Goal: Transaction & Acquisition: Obtain resource

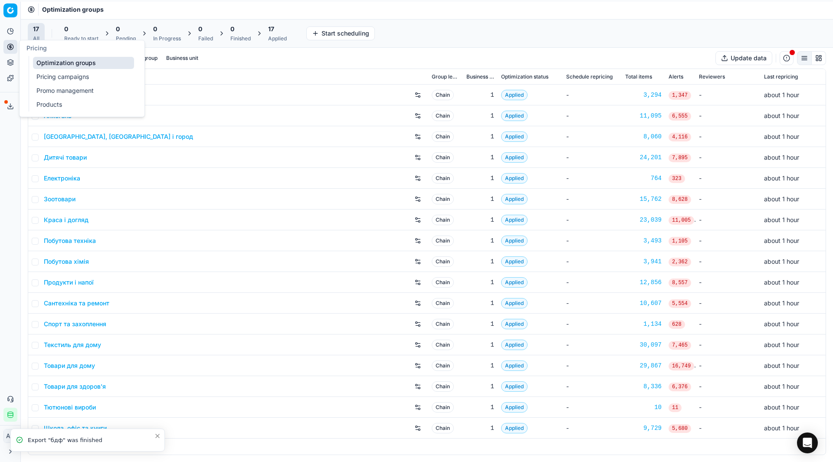
drag, startPoint x: 0, startPoint y: 0, endPoint x: 39, endPoint y: 74, distance: 83.2
click at [39, 74] on link "Pricing campaigns" at bounding box center [83, 77] width 101 height 12
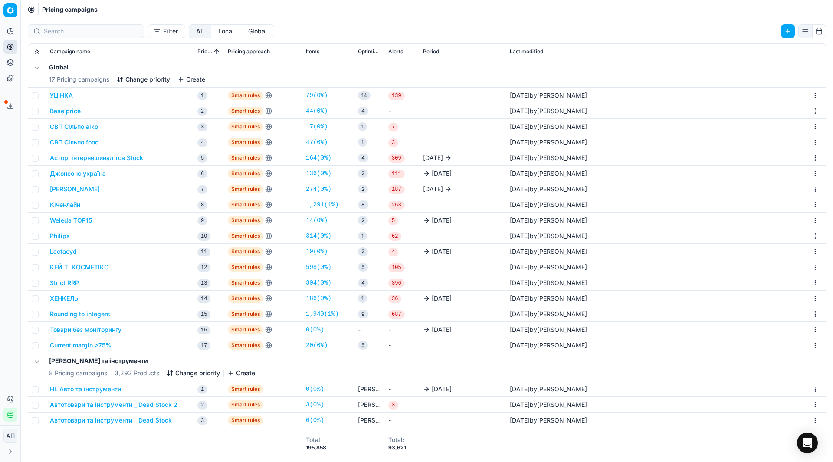
click at [315, 347] on link "20 ( 0% )" at bounding box center [317, 345] width 22 height 9
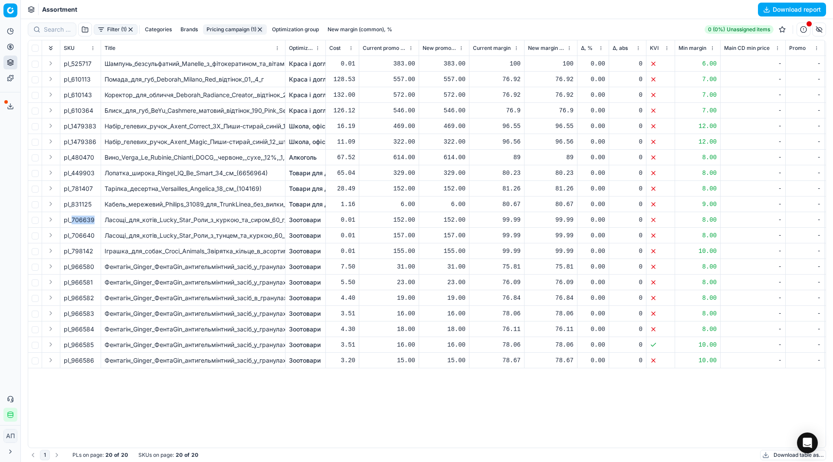
drag, startPoint x: 72, startPoint y: 219, endPoint x: 96, endPoint y: 219, distance: 24.7
click at [96, 219] on div "pl_706639" at bounding box center [80, 220] width 33 height 9
copy div "706639"
drag, startPoint x: 72, startPoint y: 235, endPoint x: 98, endPoint y: 238, distance: 26.2
click at [98, 238] on td "pl_706640" at bounding box center [80, 236] width 41 height 16
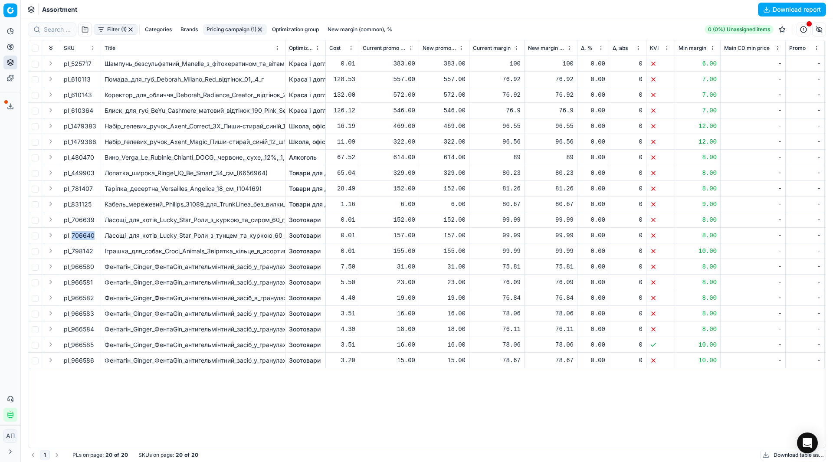
copy span "706640"
click at [130, 27] on button "button" at bounding box center [130, 29] width 7 height 7
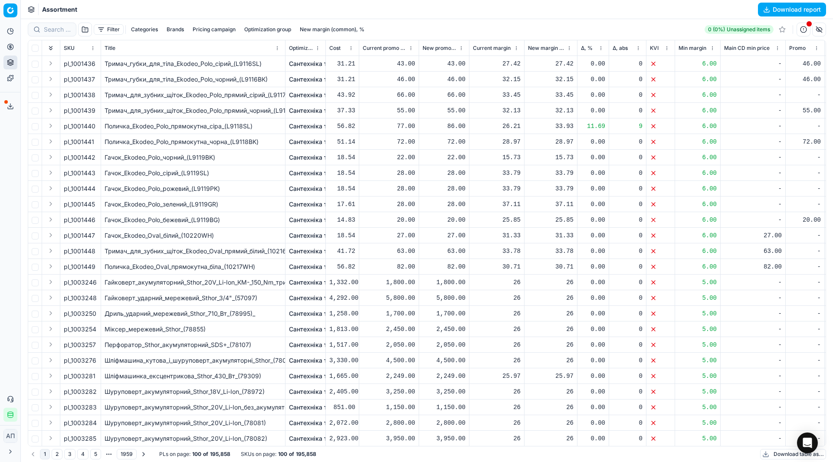
click at [85, 33] on button "button" at bounding box center [85, 30] width 14 height 14
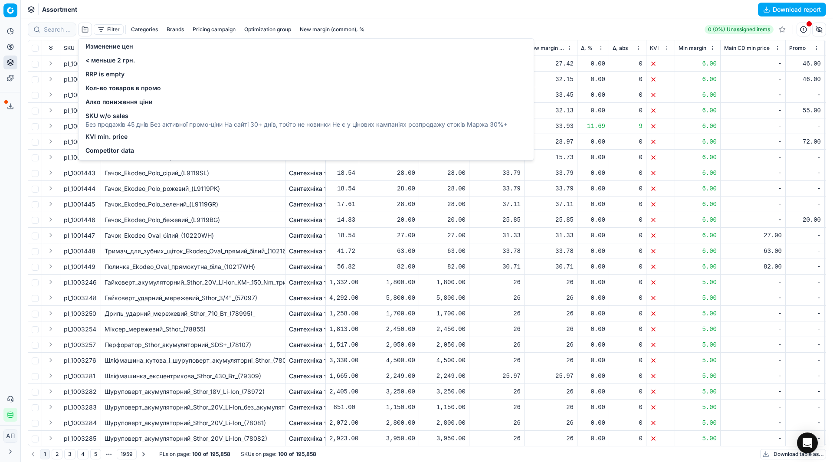
click at [111, 151] on span "Competitor data" at bounding box center [109, 150] width 49 height 9
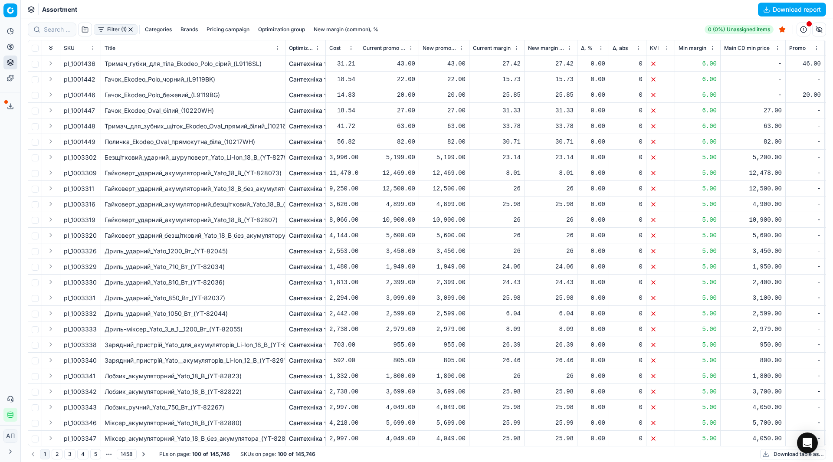
click at [131, 29] on button "button" at bounding box center [130, 29] width 7 height 7
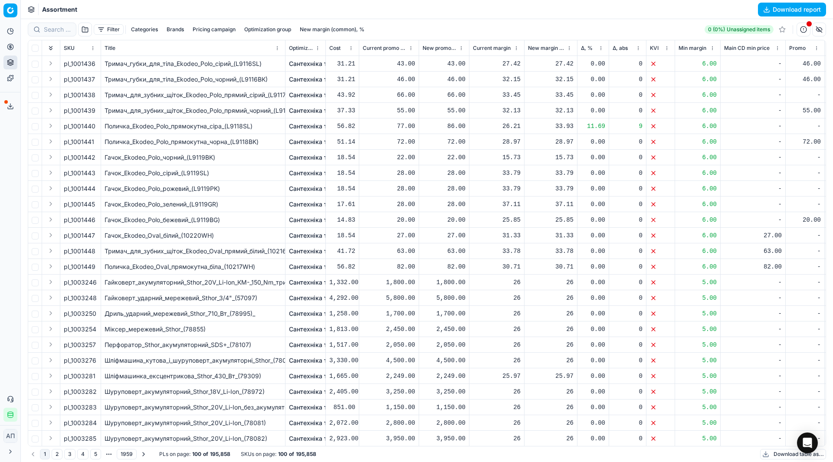
click at [781, 11] on button "Download report" at bounding box center [792, 10] width 68 height 14
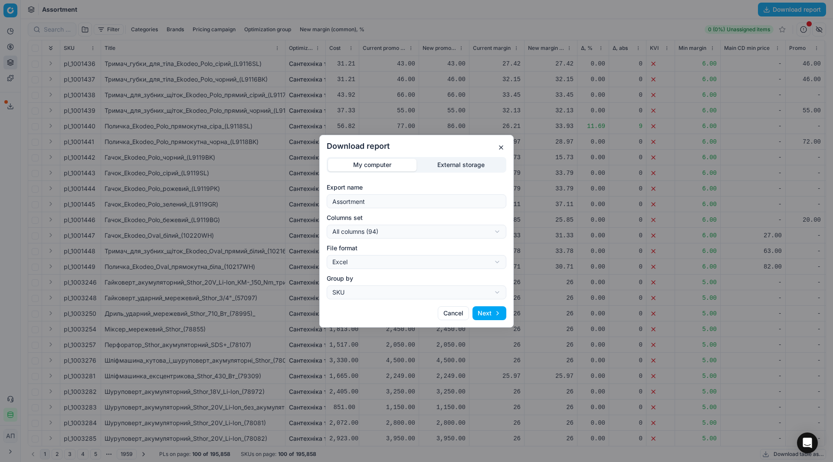
drag, startPoint x: 380, startPoint y: 208, endPoint x: 393, endPoint y: 200, distance: 14.8
click at [393, 200] on div "Assortment" at bounding box center [417, 201] width 180 height 14
click at [393, 200] on input "Assortment" at bounding box center [417, 201] width 172 height 13
type input "Assortment [DATE] - 3"
click at [413, 235] on div "Download report My computer External storage Export name Assortment [DATE] - 3 …" at bounding box center [416, 231] width 833 height 462
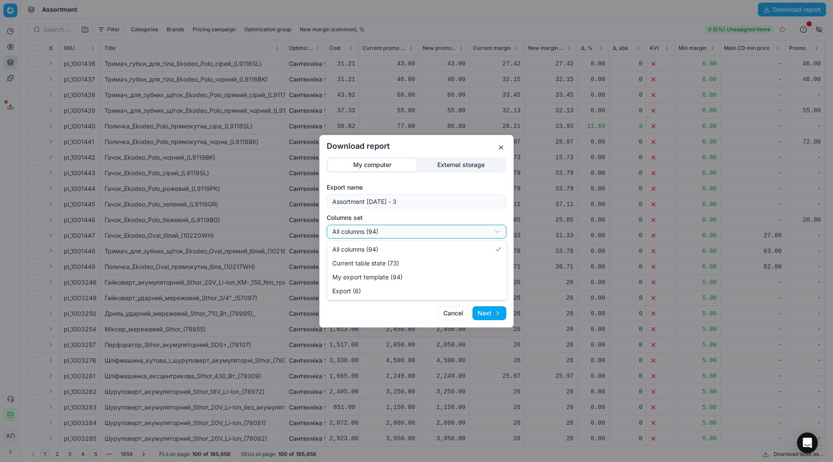
select select "table"
click at [494, 309] on button "Next" at bounding box center [489, 313] width 34 height 14
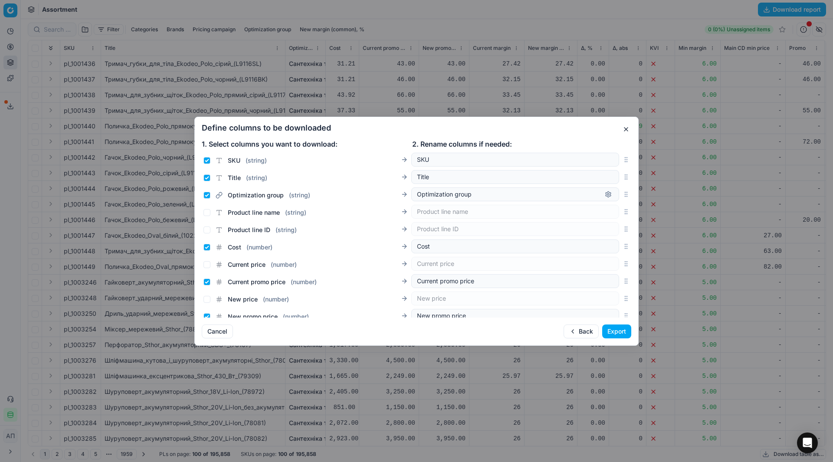
click at [611, 325] on button "Export" at bounding box center [616, 331] width 29 height 14
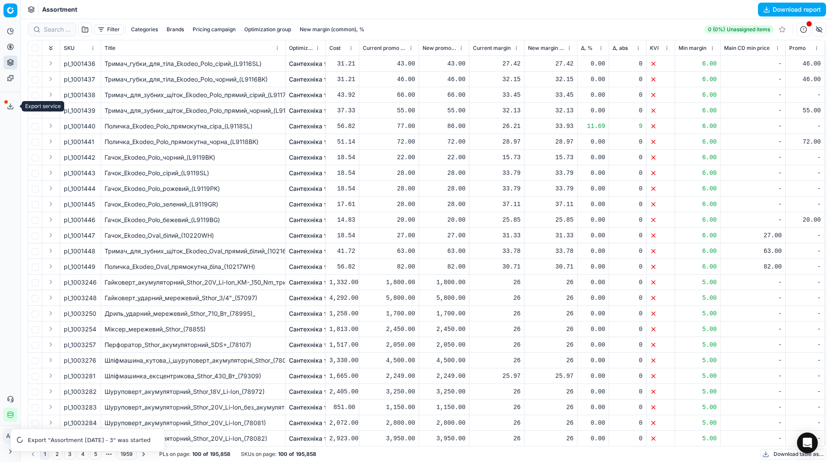
click at [10, 105] on icon at bounding box center [10, 106] width 7 height 7
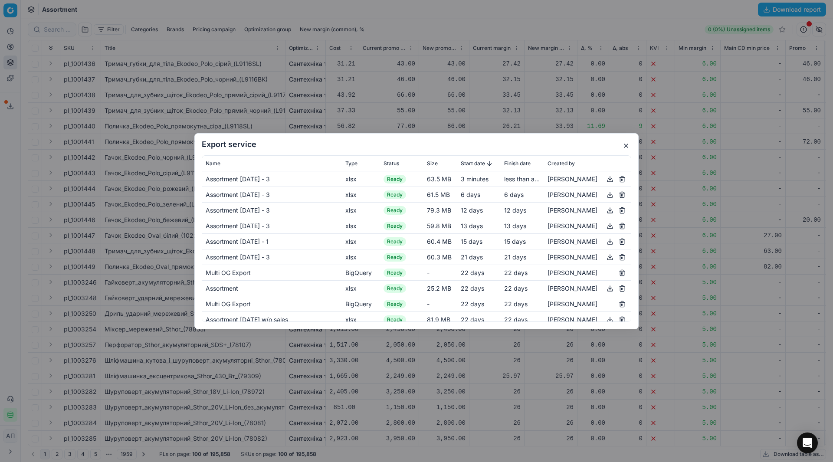
click at [610, 181] on button "button" at bounding box center [610, 179] width 10 height 10
click at [627, 145] on button "button" at bounding box center [626, 146] width 10 height 10
